Goal: Complete application form

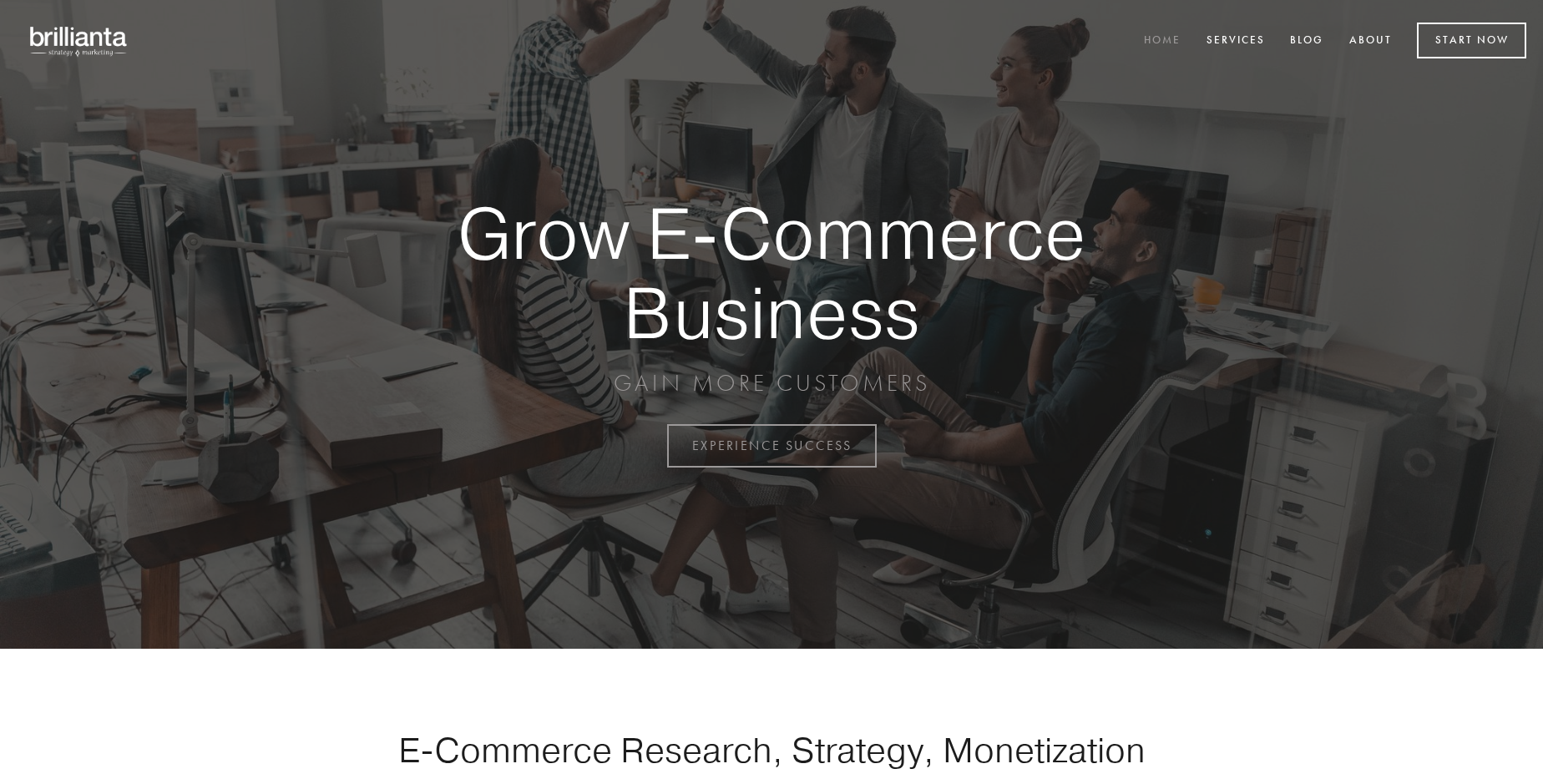
scroll to position [4375, 0]
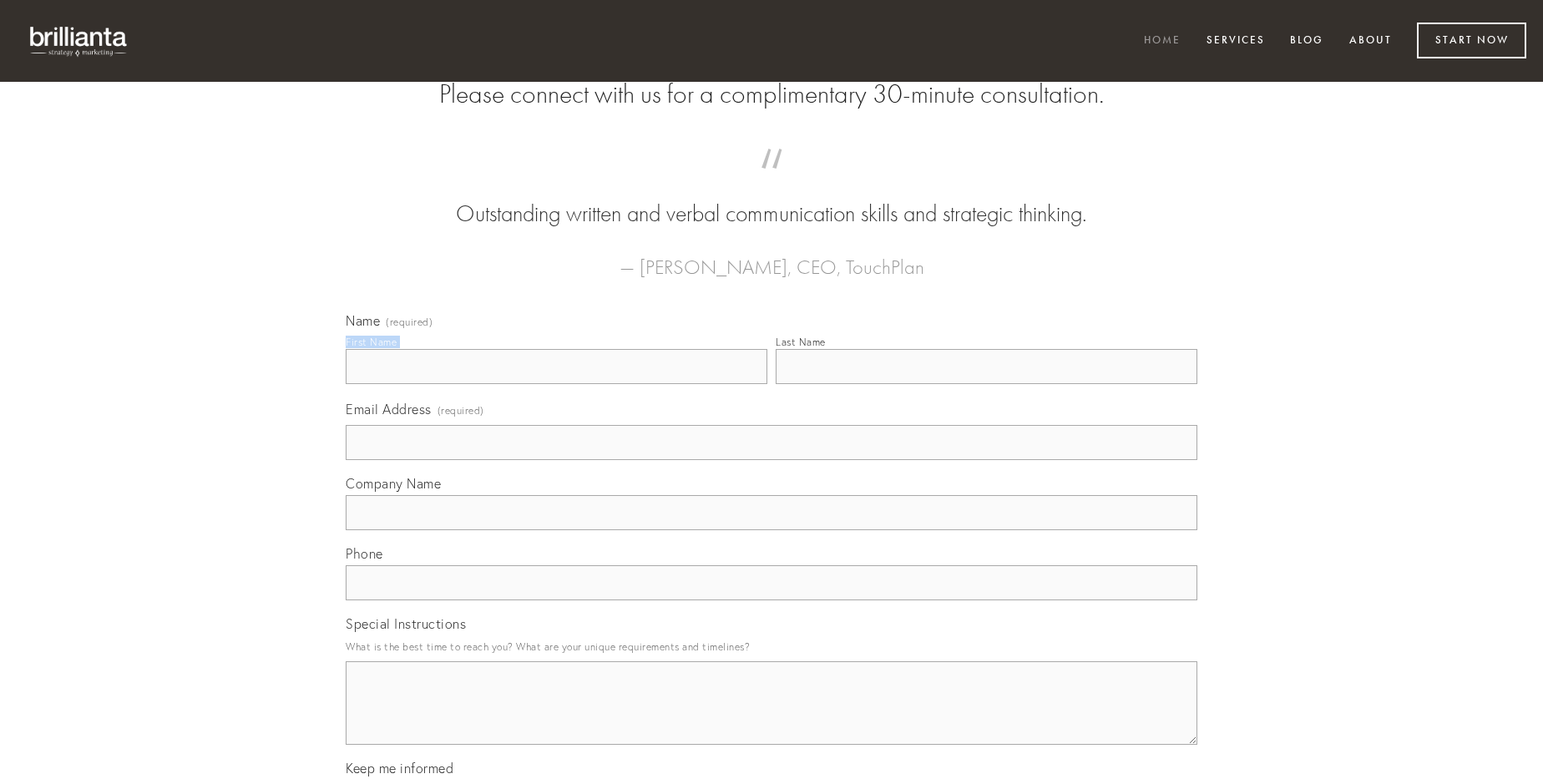
type input "[PERSON_NAME]"
click at [986, 384] on input "Last Name" at bounding box center [986, 366] width 422 height 35
type input "[PERSON_NAME]"
click at [772, 460] on input "Email Address (required)" at bounding box center [771, 442] width 852 height 35
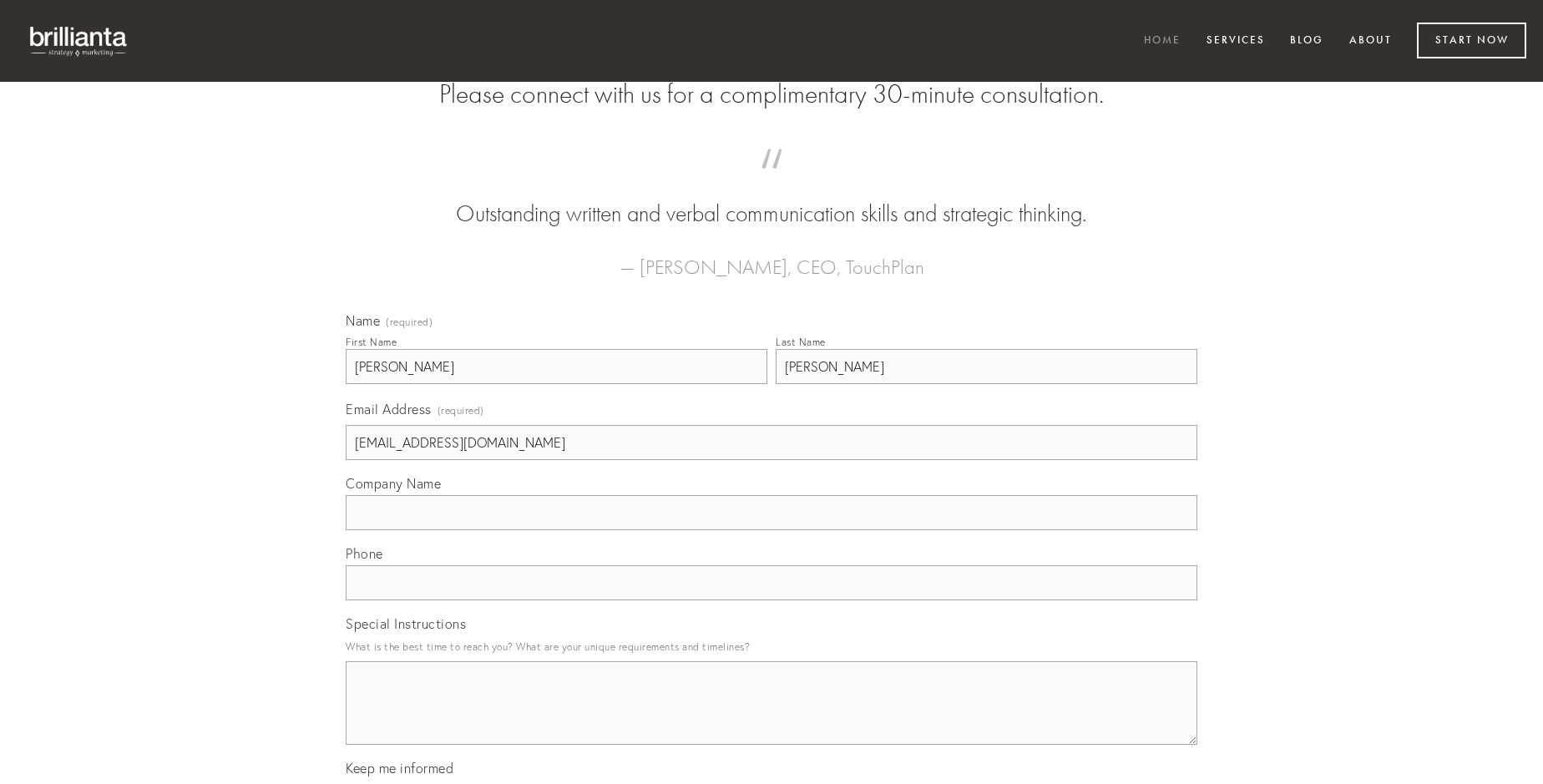
type input "[EMAIL_ADDRESS][DOMAIN_NAME]"
click at [772, 530] on input "Company Name" at bounding box center [771, 512] width 852 height 35
type input "stabilis"
click at [772, 600] on input "text" at bounding box center [771, 582] width 852 height 35
click at [772, 718] on textarea "Special Instructions" at bounding box center [771, 703] width 852 height 84
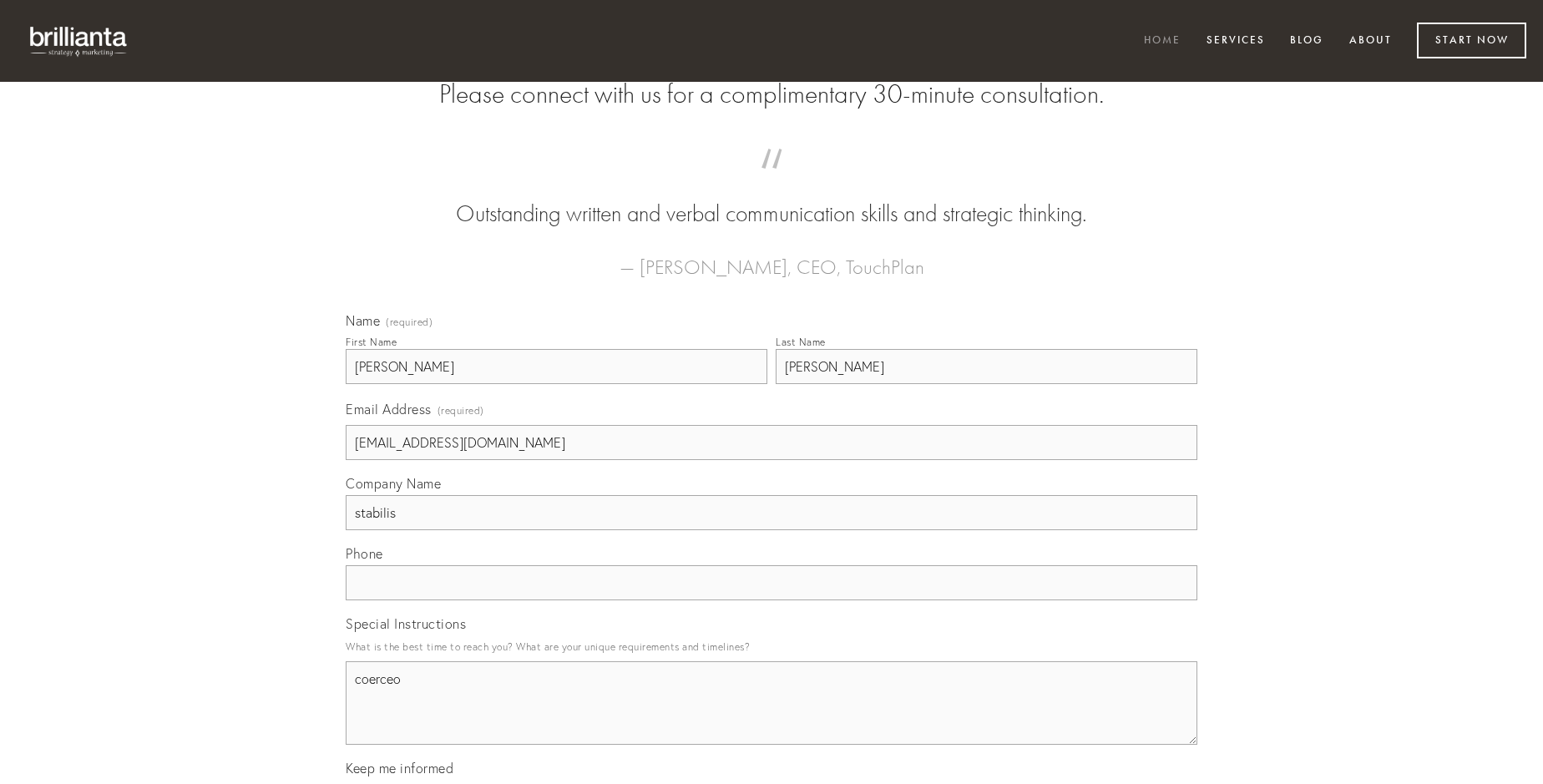
type textarea "coerceo"
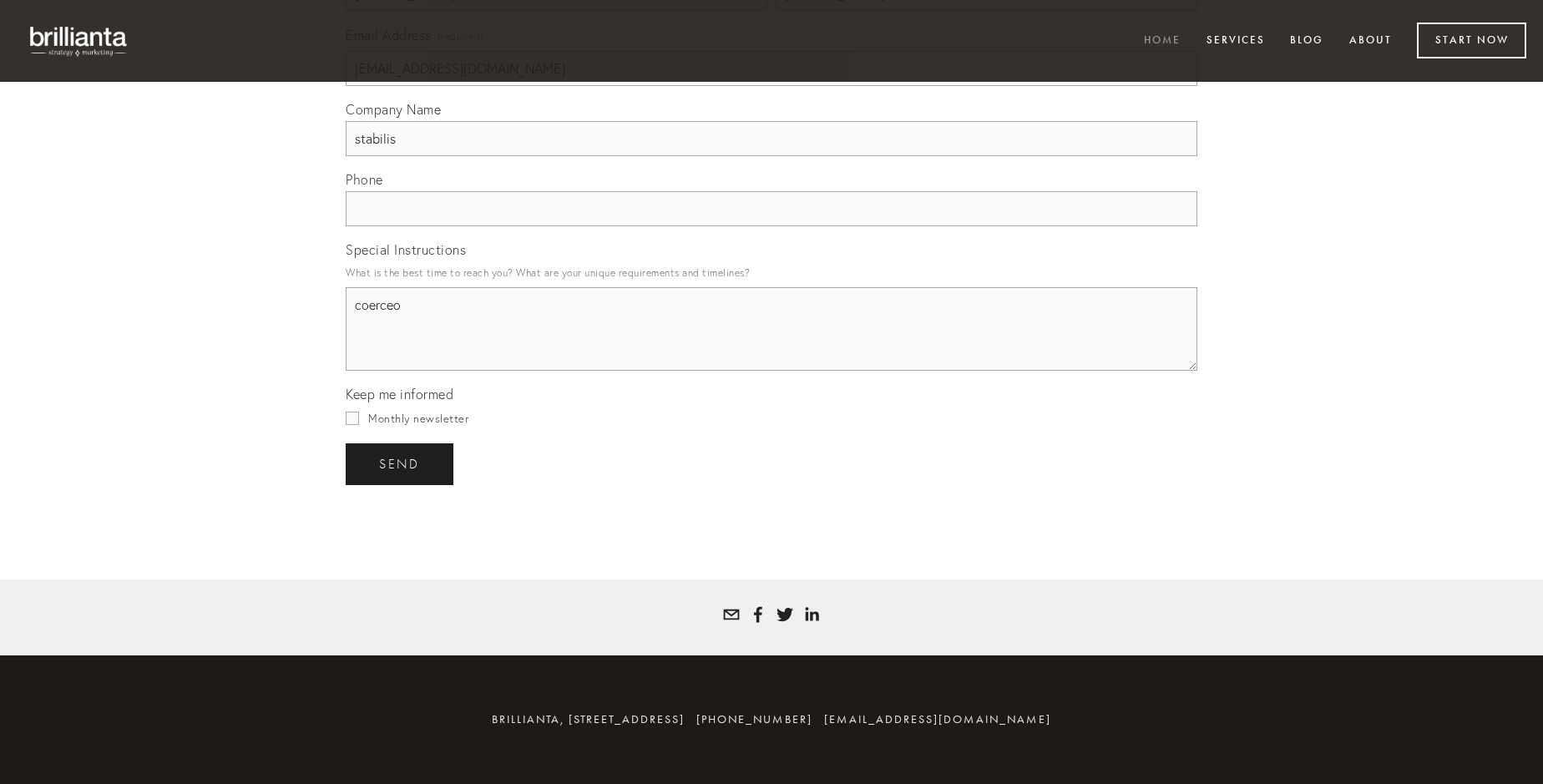
click at [401, 463] on span "send" at bounding box center [399, 464] width 41 height 15
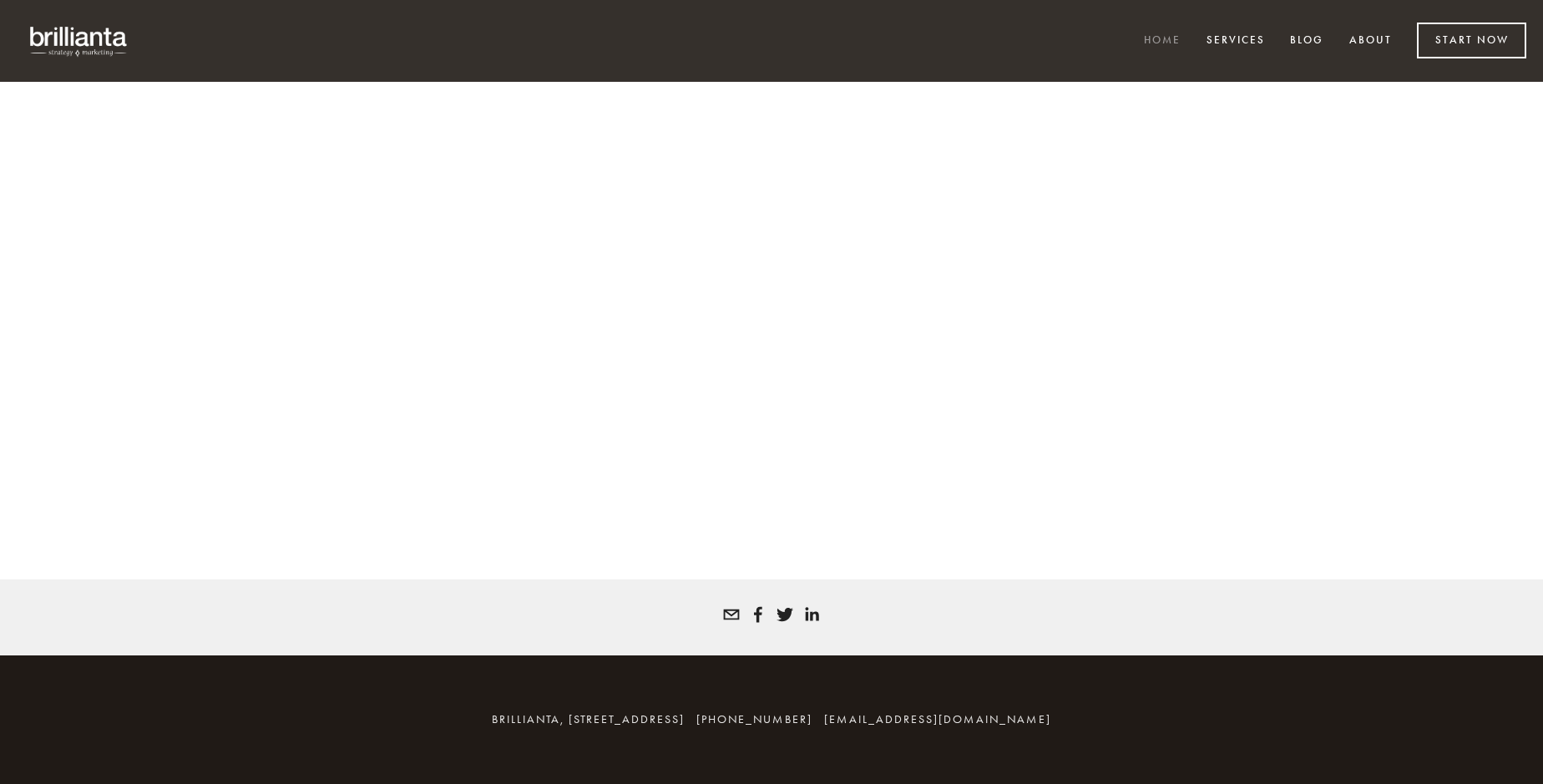
scroll to position [4353, 0]
